Goal: Task Accomplishment & Management: Manage account settings

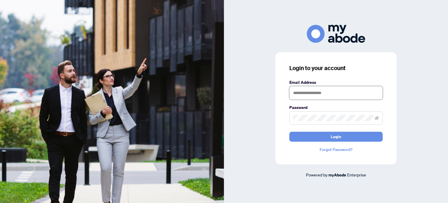
type input "**********"
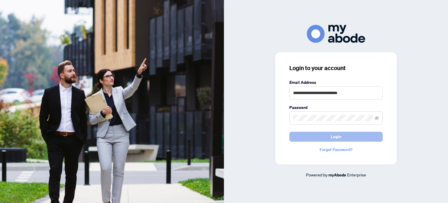
click at [360, 135] on button "Login" at bounding box center [335, 137] width 93 height 10
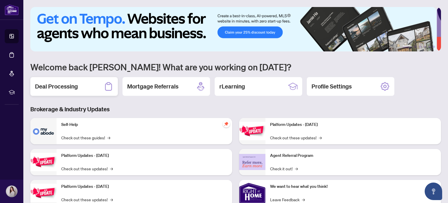
click at [102, 84] on div "Deal Processing" at bounding box center [74, 86] width 88 height 19
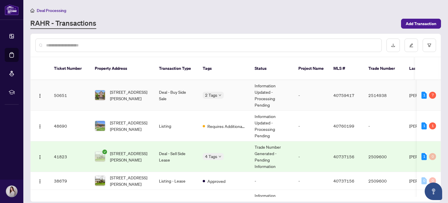
click at [150, 89] on td "55-245 Bishop Street, Cambridge, ON N3H 5N2, Canada" at bounding box center [122, 95] width 64 height 31
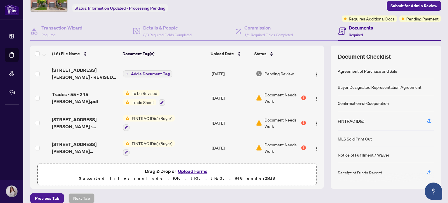
scroll to position [35, 0]
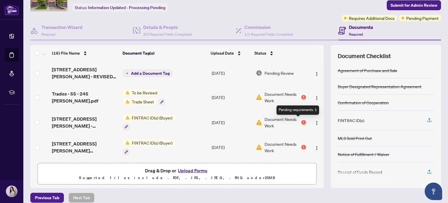
click at [301, 120] on div "1" at bounding box center [303, 122] width 5 height 5
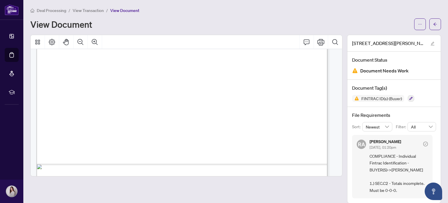
scroll to position [1038, 0]
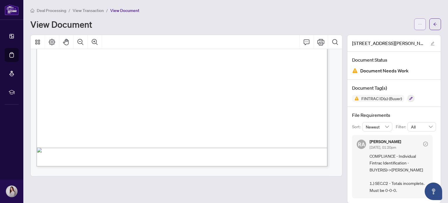
click at [418, 22] on icon "ellipsis" at bounding box center [420, 24] width 4 height 4
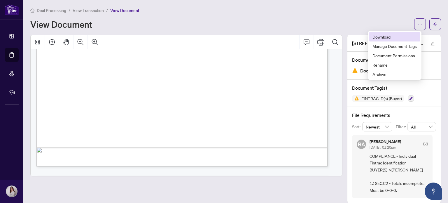
click at [400, 36] on span "Download" at bounding box center [395, 37] width 44 height 6
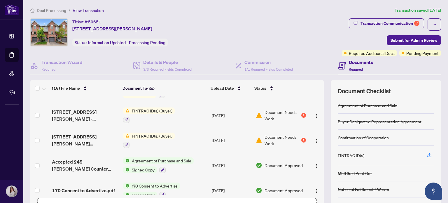
scroll to position [43, 0]
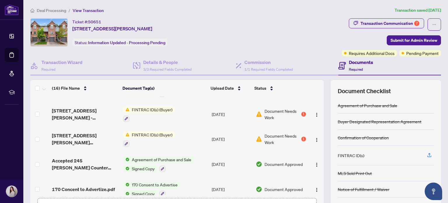
click at [280, 143] on span "Document Needs Work" at bounding box center [283, 138] width 36 height 13
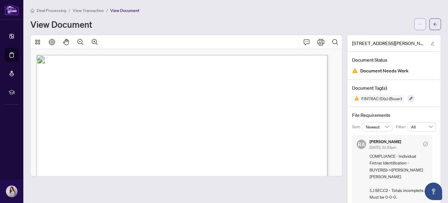
click at [418, 28] on span "button" at bounding box center [420, 24] width 4 height 9
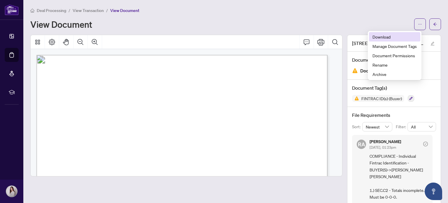
click at [401, 38] on span "Download" at bounding box center [395, 37] width 44 height 6
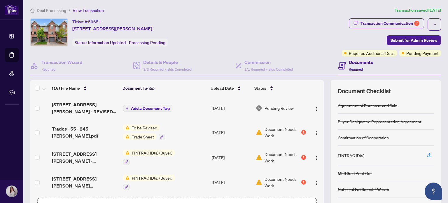
click at [276, 130] on span "Document Needs Work" at bounding box center [283, 132] width 36 height 13
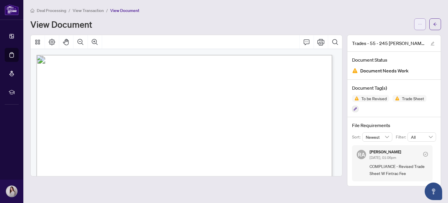
click at [423, 26] on button "button" at bounding box center [420, 24] width 12 height 12
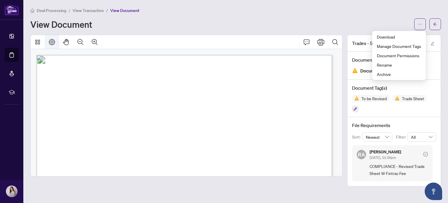
click at [52, 43] on icon "Page Layout" at bounding box center [51, 42] width 7 height 7
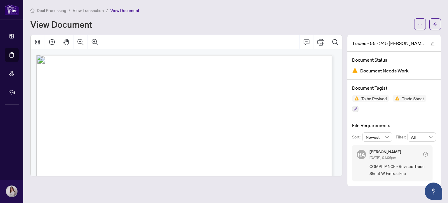
click at [402, 102] on div "Document Tag(s) To be Revised Trade Sheet" at bounding box center [394, 99] width 93 height 38
click at [390, 67] on span "Document Needs Work" at bounding box center [384, 71] width 48 height 8
click at [431, 42] on icon "edit" at bounding box center [433, 43] width 4 height 4
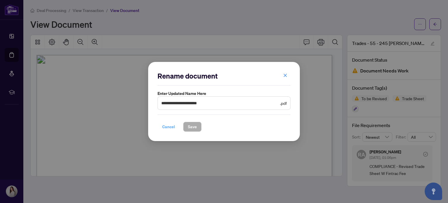
click at [167, 128] on span "Cancel" at bounding box center [168, 126] width 13 height 9
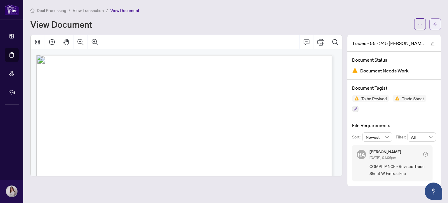
click at [435, 29] on button "button" at bounding box center [436, 24] width 12 height 12
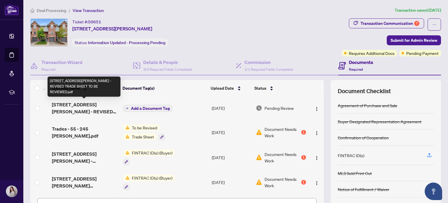
click at [106, 111] on span "55-245 Bishop St - REVISED TRADE SHEET TO BE REVIEWED.pdf" at bounding box center [85, 108] width 66 height 14
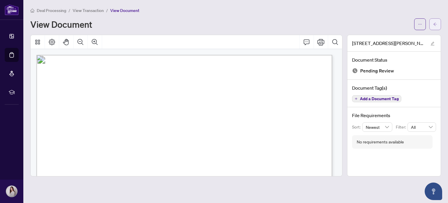
click at [437, 21] on span "button" at bounding box center [435, 24] width 4 height 9
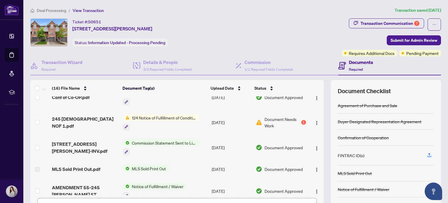
scroll to position [160, 0]
click at [301, 120] on div "1" at bounding box center [303, 122] width 5 height 5
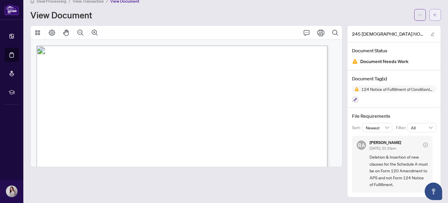
click at [430, 17] on button "button" at bounding box center [436, 15] width 12 height 12
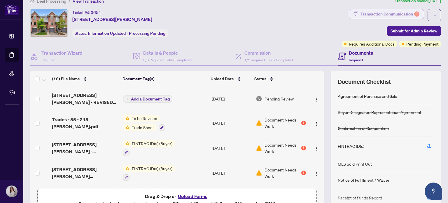
click at [374, 14] on div "Transaction Communication 7" at bounding box center [390, 13] width 59 height 9
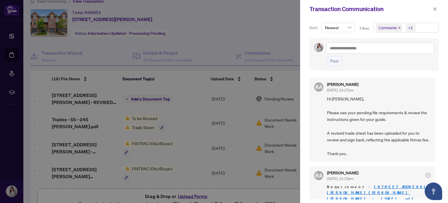
click at [286, 46] on div at bounding box center [224, 101] width 448 height 203
click at [434, 9] on icon "close" at bounding box center [435, 9] width 4 height 4
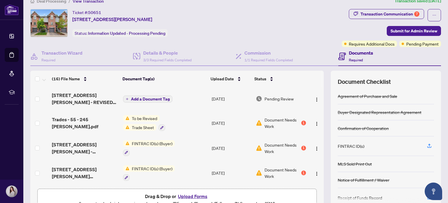
click at [106, 126] on td "Trades - 55 - 245 Bishop.pdf" at bounding box center [85, 122] width 71 height 25
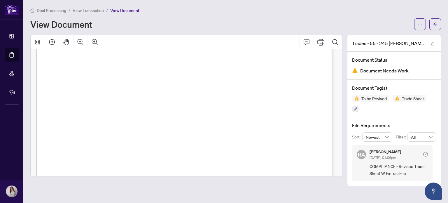
scroll to position [121, 0]
click at [440, 28] on button "button" at bounding box center [436, 24] width 12 height 12
click at [440, 28] on main "Deal Processing / View Transaction / View Document View Document Trades - 55 - …" at bounding box center [235, 101] width 425 height 203
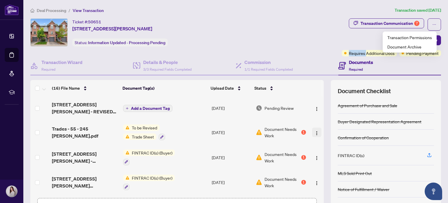
click at [315, 133] on img "button" at bounding box center [317, 133] width 5 height 5
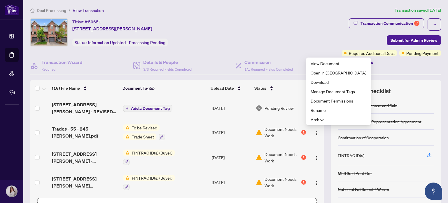
click at [282, 132] on span "Document Needs Work" at bounding box center [283, 132] width 36 height 13
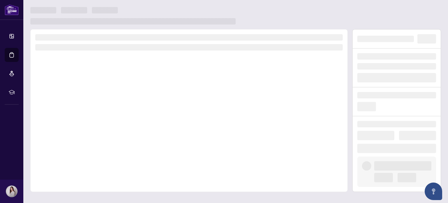
click at [441, 21] on main at bounding box center [235, 101] width 425 height 203
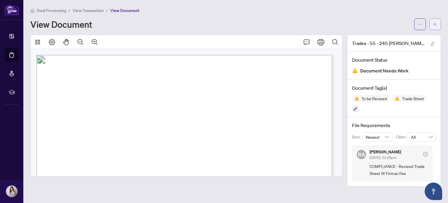
click at [435, 23] on icon "arrow-left" at bounding box center [435, 24] width 4 height 4
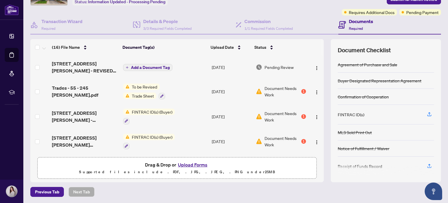
click at [295, 112] on div "Document Needs Work 1" at bounding box center [281, 116] width 50 height 13
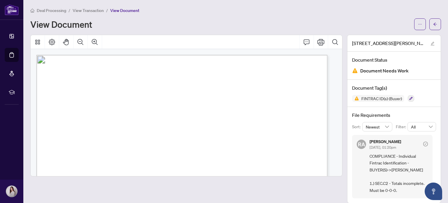
click at [82, 8] on span "View Transaction" at bounding box center [88, 10] width 31 height 5
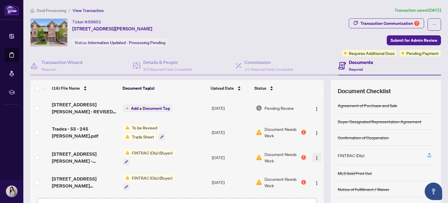
click at [312, 156] on button "button" at bounding box center [316, 157] width 9 height 9
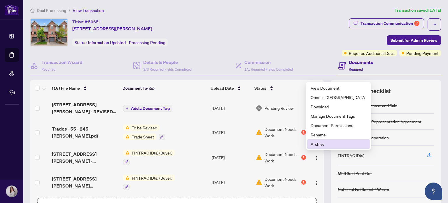
click at [315, 143] on span "Archive" at bounding box center [339, 144] width 56 height 6
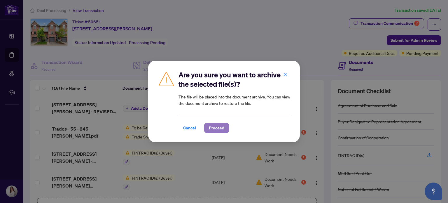
click at [221, 132] on span "Proceed" at bounding box center [216, 127] width 15 height 9
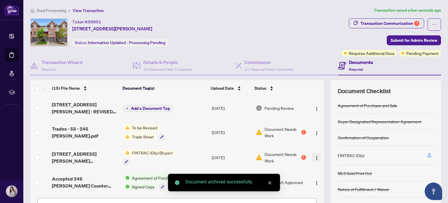
click at [315, 156] on img "button" at bounding box center [317, 158] width 5 height 5
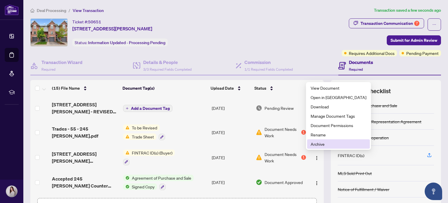
click at [319, 145] on span "Archive" at bounding box center [339, 144] width 56 height 6
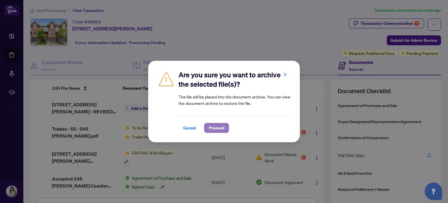
click at [213, 130] on span "Proceed" at bounding box center [216, 127] width 15 height 9
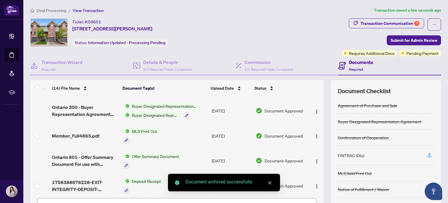
scroll to position [41, 0]
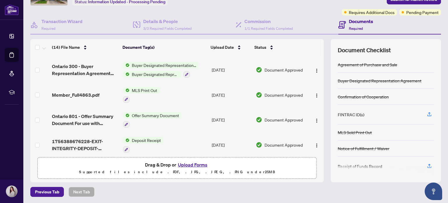
click at [184, 165] on button "Upload Forms" at bounding box center [192, 165] width 33 height 8
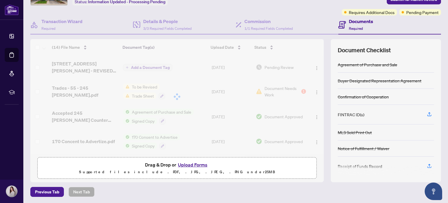
scroll to position [0, 0]
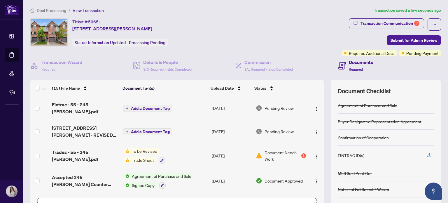
click at [271, 149] on span "Document Needs Work" at bounding box center [283, 155] width 36 height 13
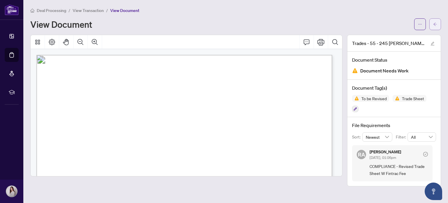
click at [439, 24] on button "button" at bounding box center [436, 24] width 12 height 12
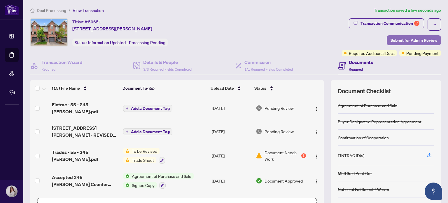
click at [391, 41] on span "Submit for Admin Review" at bounding box center [414, 40] width 47 height 9
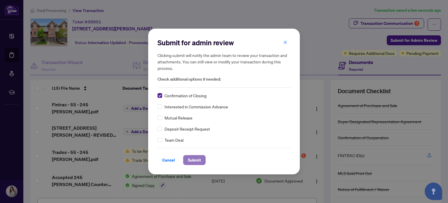
click at [195, 160] on span "Submit" at bounding box center [194, 159] width 13 height 9
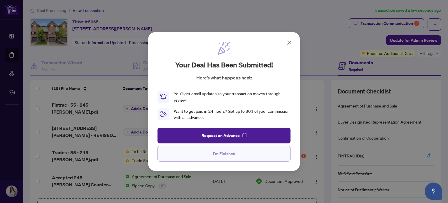
click at [203, 152] on button "I'm Finished" at bounding box center [224, 154] width 133 height 16
